Goal: Information Seeking & Learning: Learn about a topic

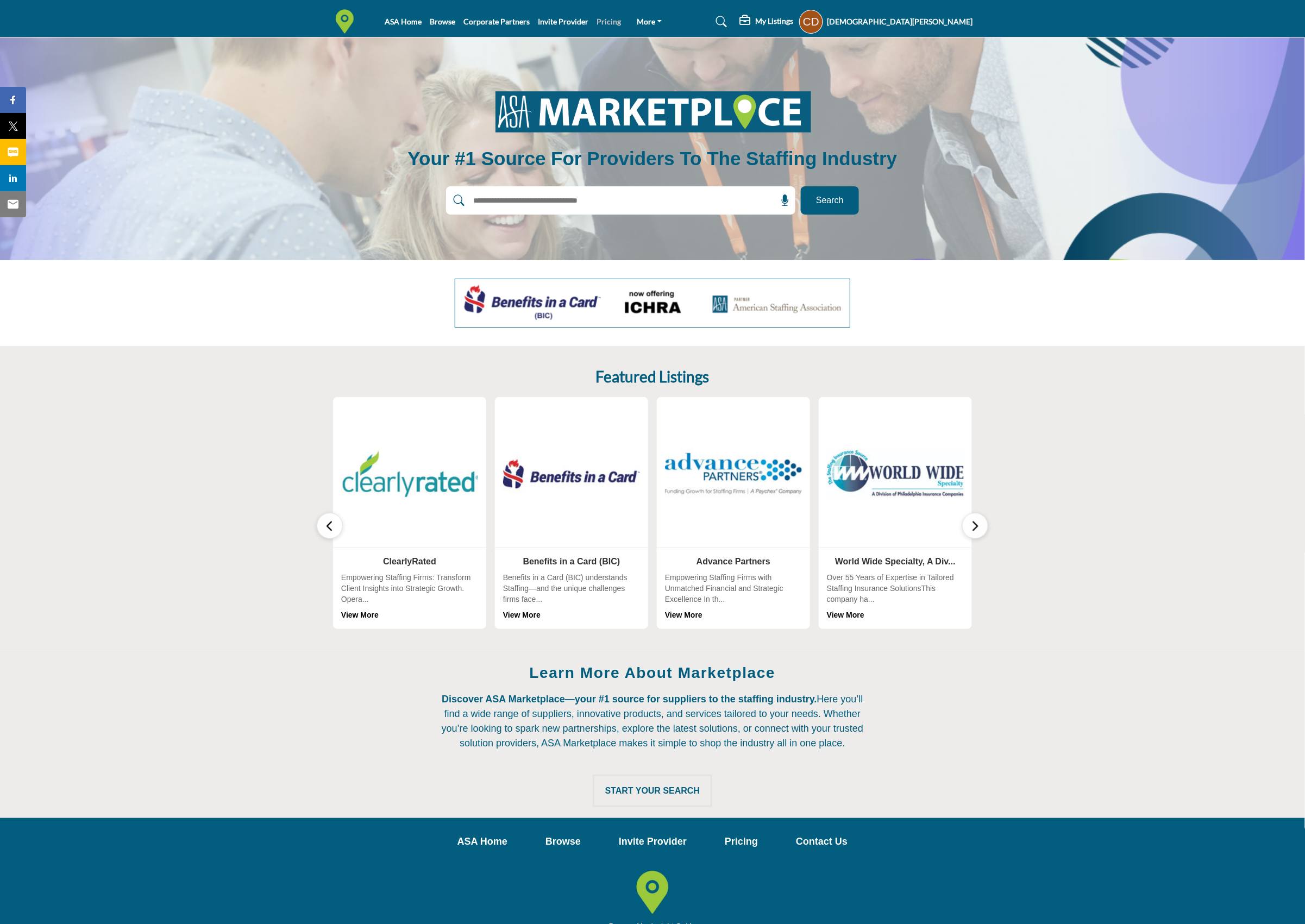
click at [597, 25] on link "Pricing" at bounding box center [609, 21] width 25 height 9
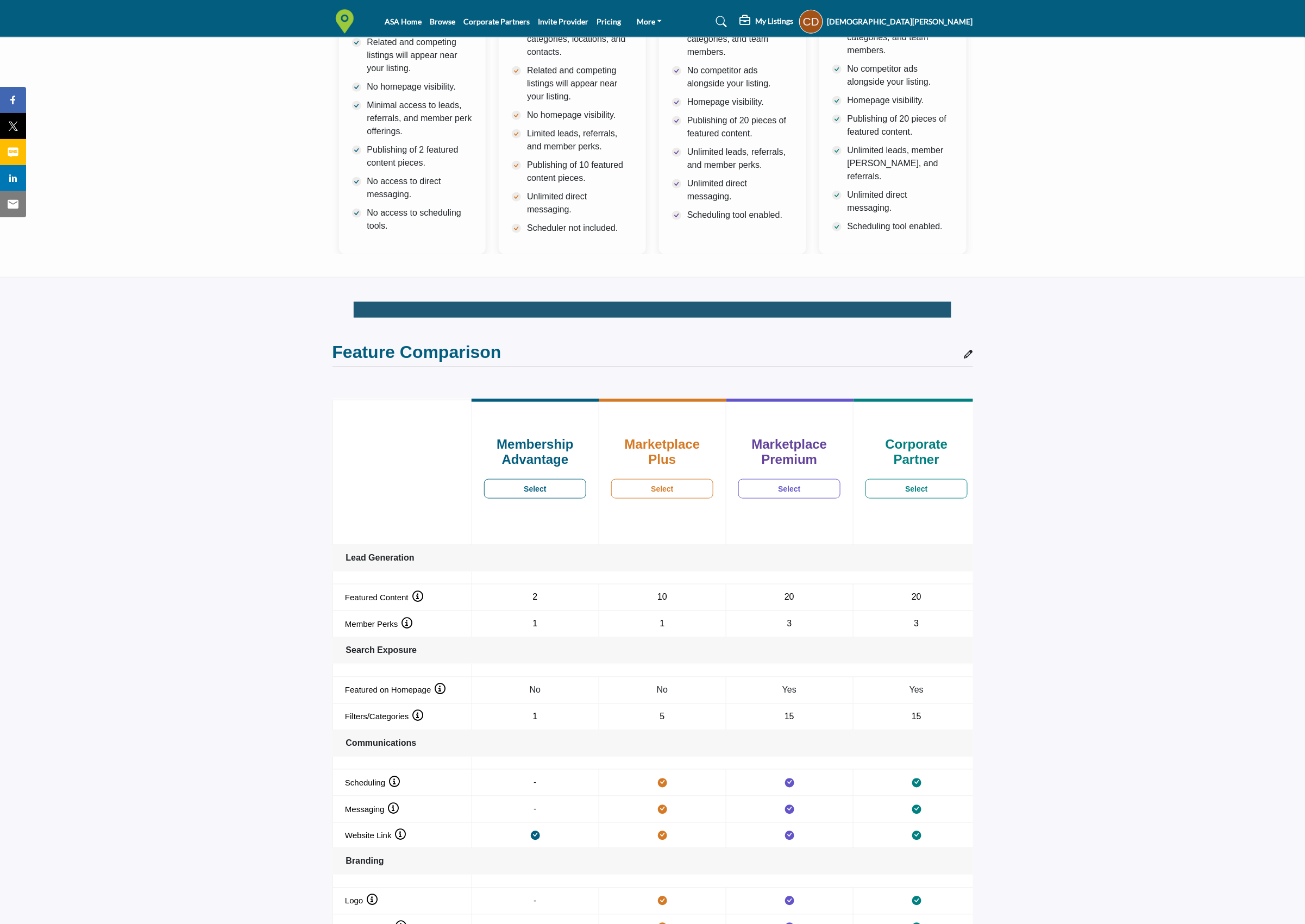
scroll to position [748, 0]
